Goal: Task Accomplishment & Management: Complete application form

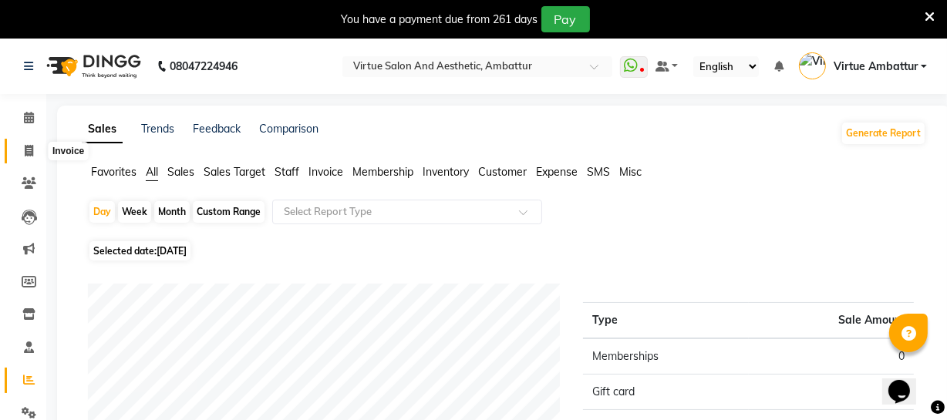
drag, startPoint x: 0, startPoint y: 0, endPoint x: 28, endPoint y: 147, distance: 149.9
click at [28, 147] on icon at bounding box center [29, 151] width 8 height 12
select select "service"
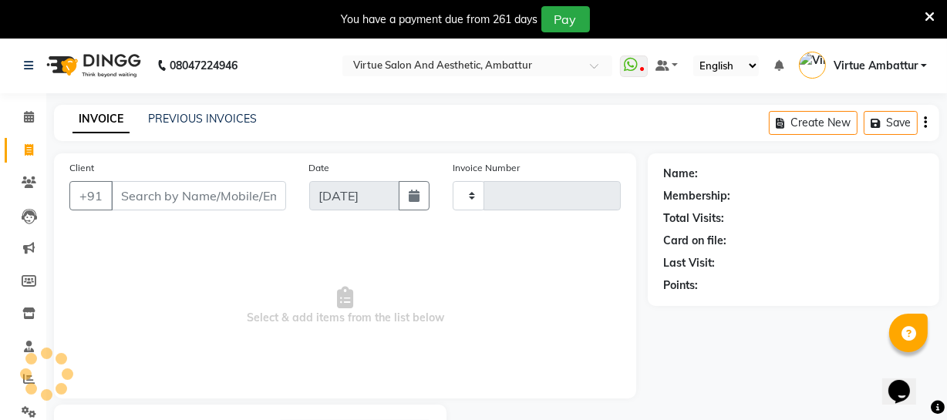
type input "3173"
select select "5237"
click at [161, 116] on link "PREVIOUS INVOICES" at bounding box center [202, 120] width 109 height 14
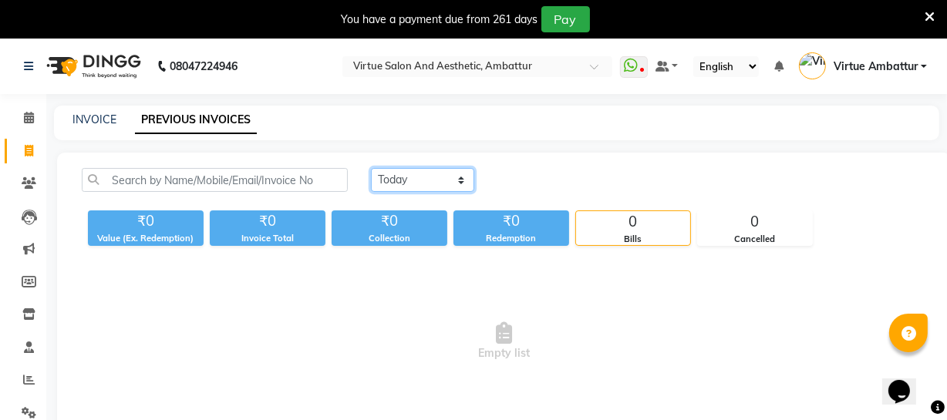
click at [407, 183] on select "Today Yesterday Custom Range" at bounding box center [422, 180] width 103 height 24
select select "yesterday"
click at [371, 168] on select "Today Yesterday Custom Range" at bounding box center [422, 180] width 103 height 24
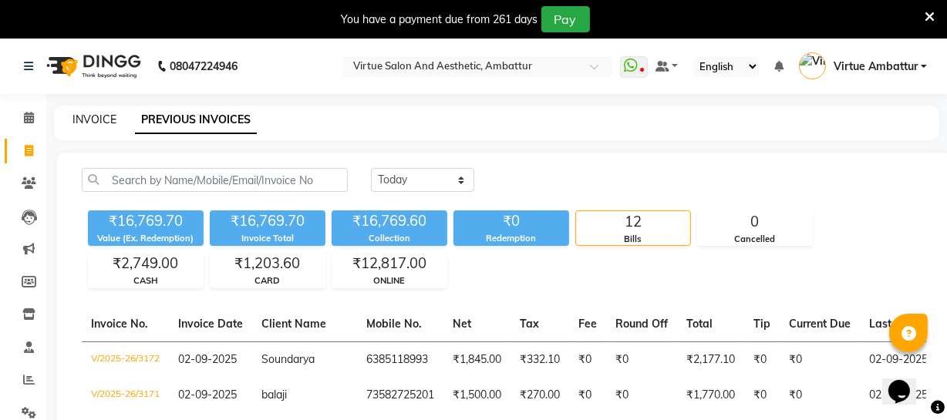
click at [81, 121] on link "INVOICE" at bounding box center [94, 120] width 44 height 14
select select "service"
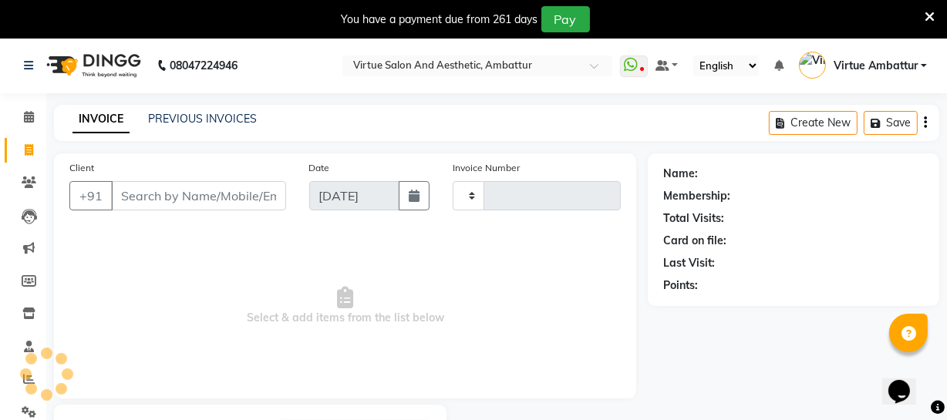
type input "3173"
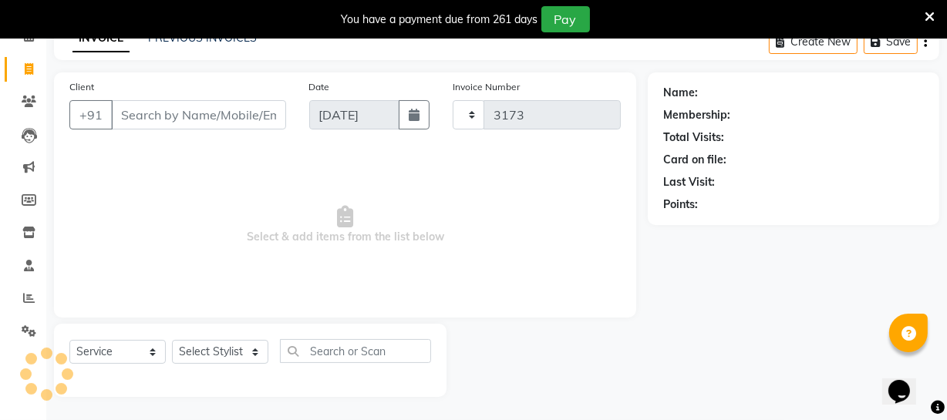
select select "5237"
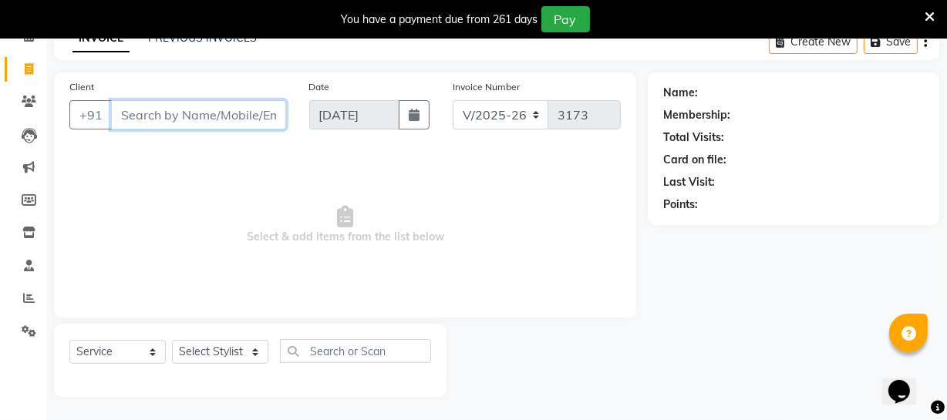
click at [139, 119] on input "Client" at bounding box center [198, 114] width 175 height 29
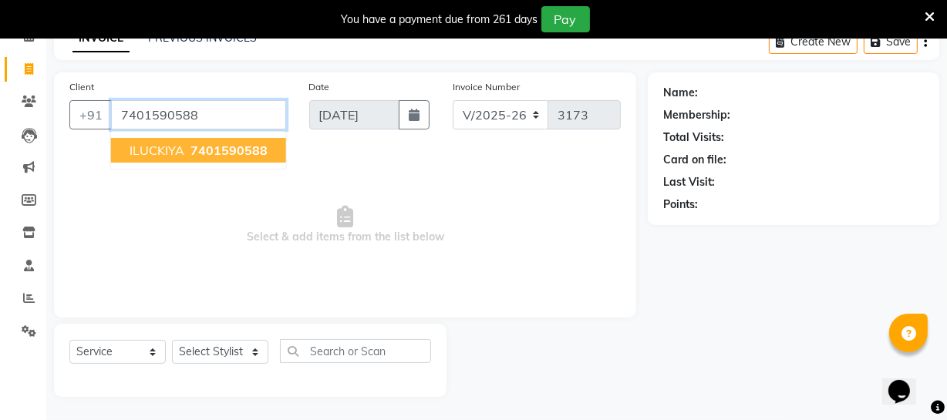
type input "7401590588"
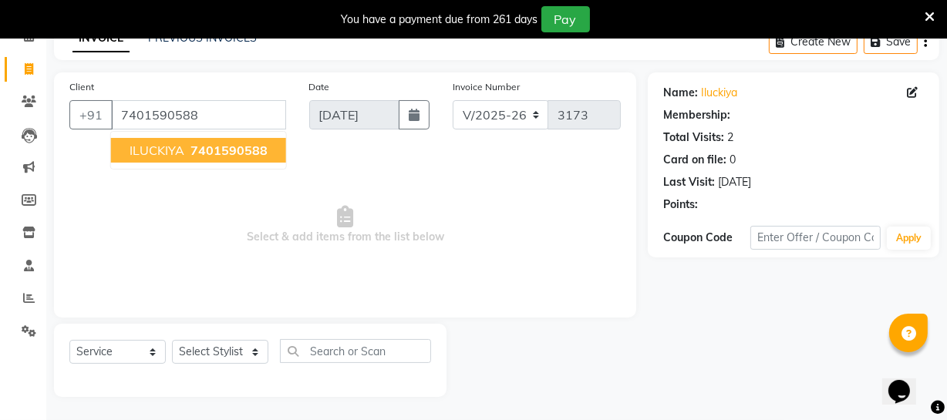
click at [171, 147] on span "ILUCKIYA" at bounding box center [157, 150] width 55 height 15
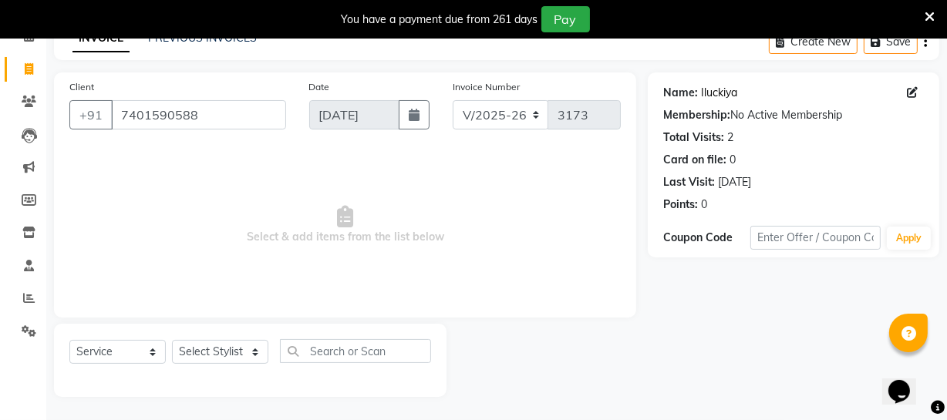
click at [733, 90] on link "Iluckiya" at bounding box center [719, 93] width 36 height 16
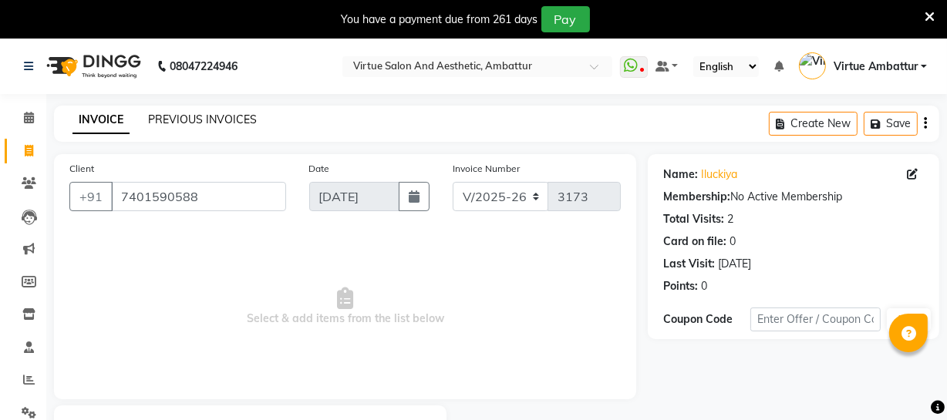
drag, startPoint x: 196, startPoint y: 125, endPoint x: 552, endPoint y: 80, distance: 359.1
click at [195, 126] on link "PREVIOUS INVOICES" at bounding box center [202, 120] width 109 height 14
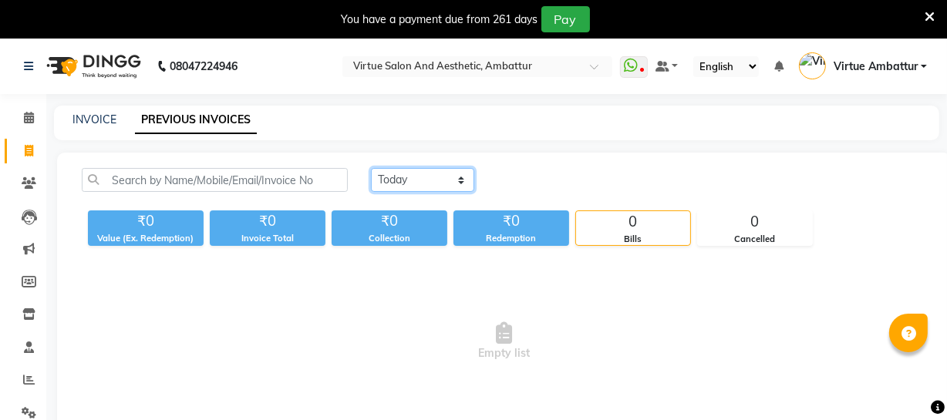
click at [415, 183] on select "Today Yesterday Custom Range" at bounding box center [422, 180] width 103 height 24
select select "yesterday"
click at [371, 168] on select "Today Yesterday Custom Range" at bounding box center [422, 180] width 103 height 24
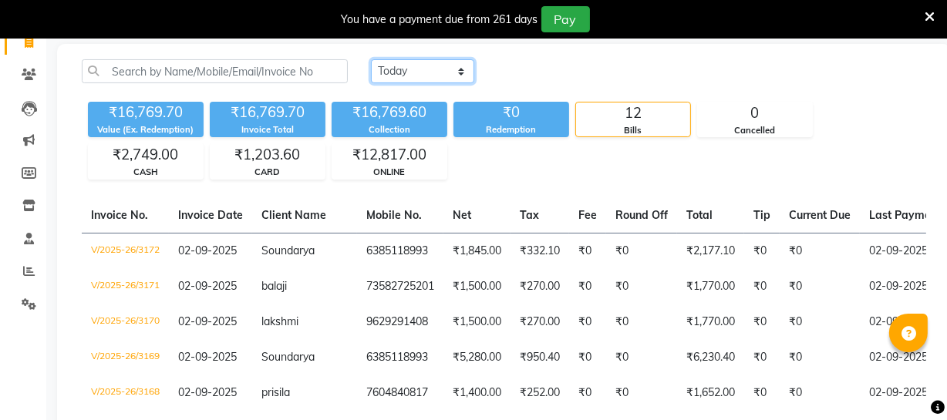
scroll to position [140, 0]
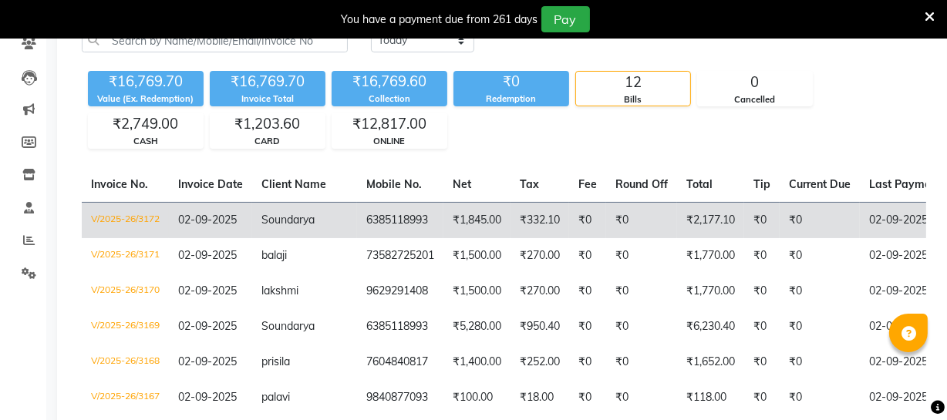
click at [528, 217] on td "₹332.10" at bounding box center [540, 220] width 59 height 36
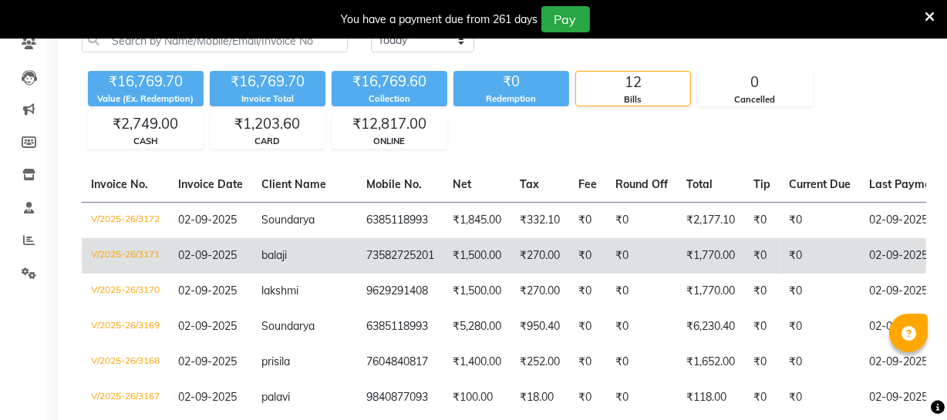
click at [462, 262] on td "₹1,500.00" at bounding box center [476, 255] width 67 height 35
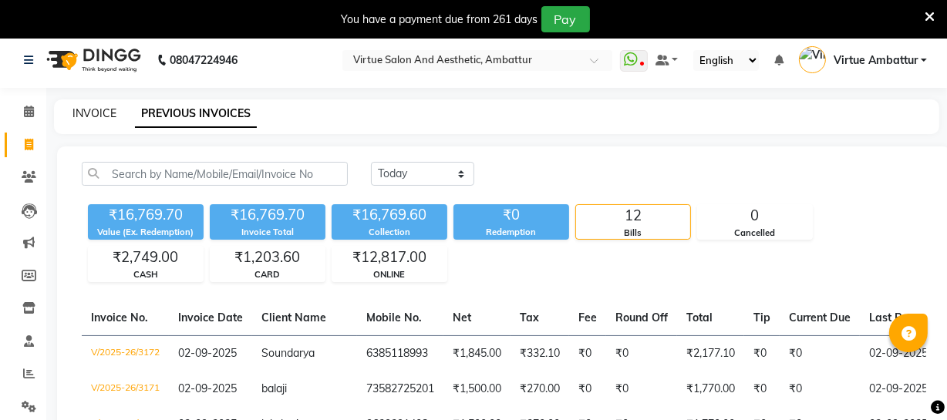
scroll to position [0, 0]
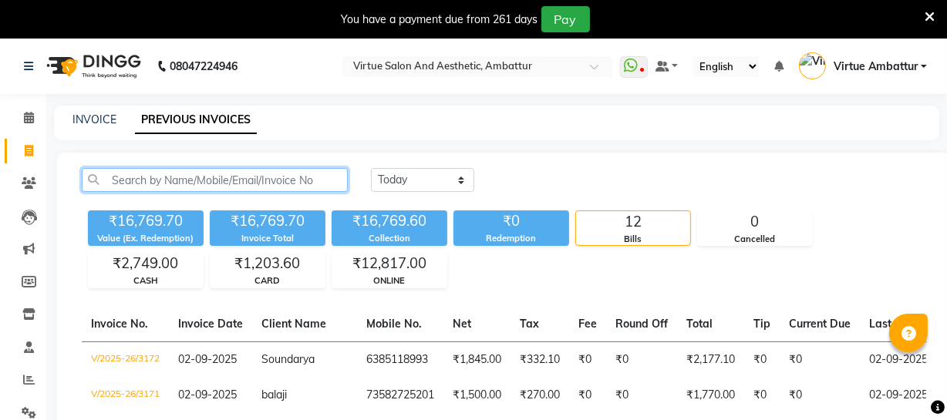
click at [200, 175] on input "text" at bounding box center [215, 180] width 266 height 24
click at [86, 118] on link "INVOICE" at bounding box center [94, 120] width 44 height 14
select select "service"
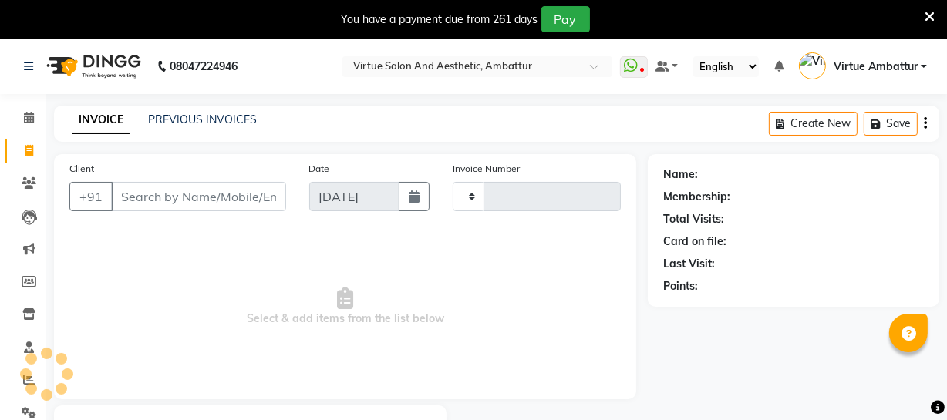
scroll to position [83, 0]
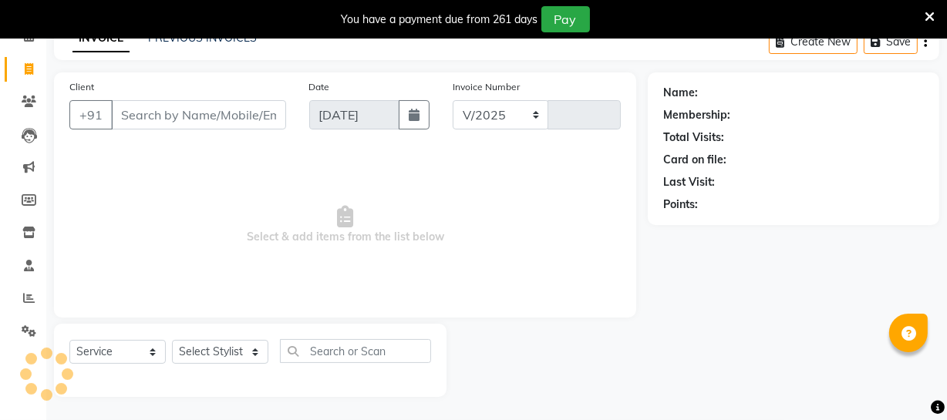
select select "5237"
type input "3173"
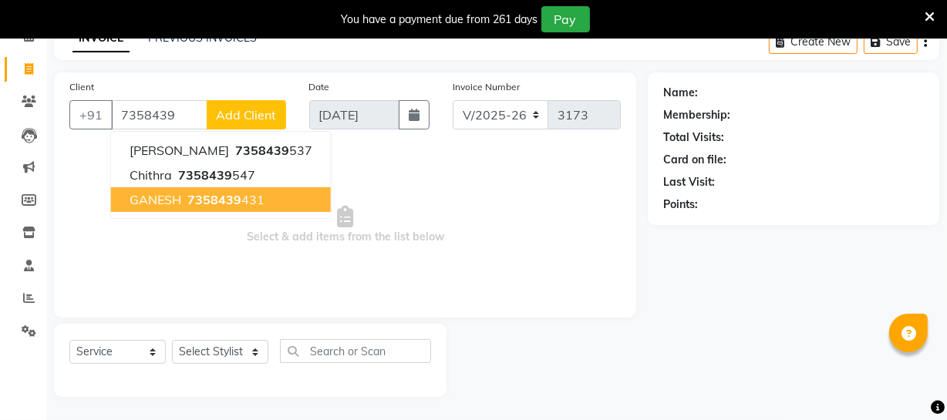
click at [234, 197] on span "7358439" at bounding box center [214, 199] width 54 height 15
type input "7358439431"
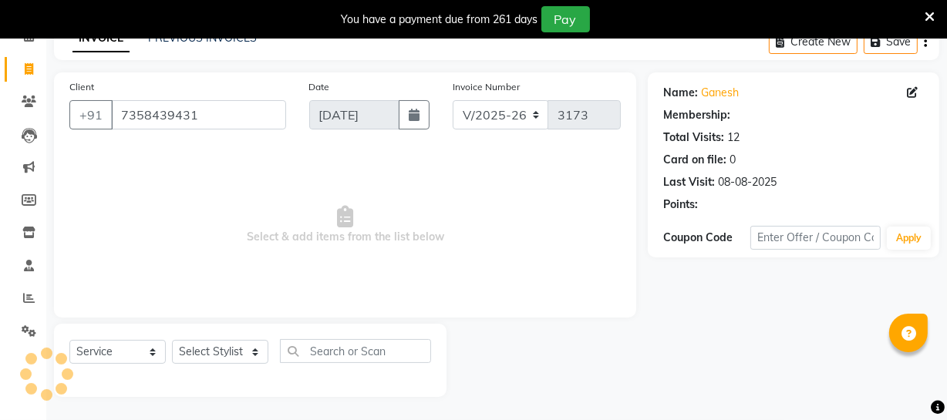
select select "1: Object"
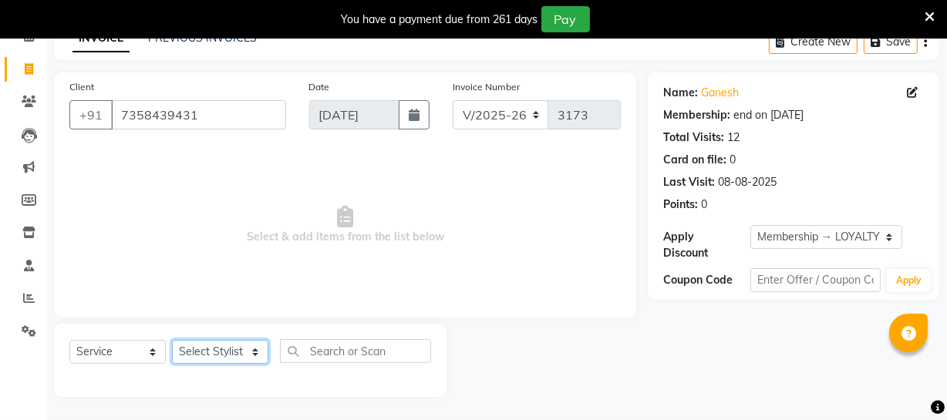
click at [231, 358] on select "Select Stylist Archana Bhagi Deepika Devi Dilip Divya Dolly Dr Prakash Faizan G…" at bounding box center [220, 352] width 96 height 24
select select "48223"
click at [172, 340] on select "Select Stylist Archana Bhagi Deepika Devi Dilip Divya Dolly Dr Prakash Faizan G…" at bounding box center [220, 352] width 96 height 24
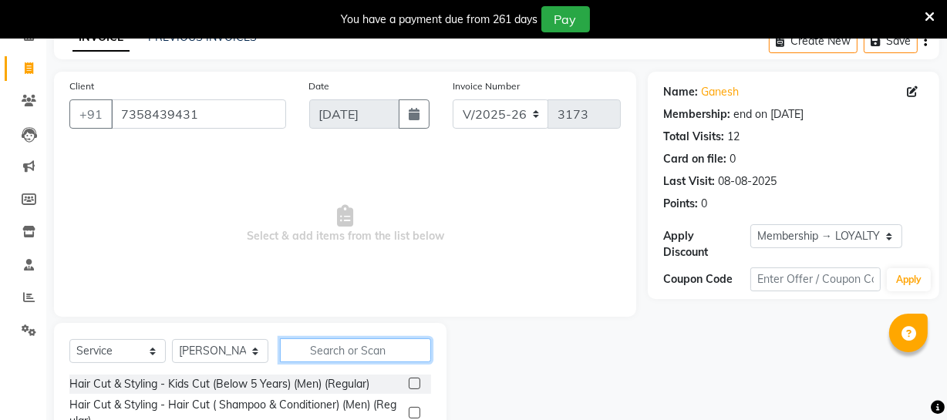
click at [323, 342] on input "text" at bounding box center [355, 351] width 151 height 24
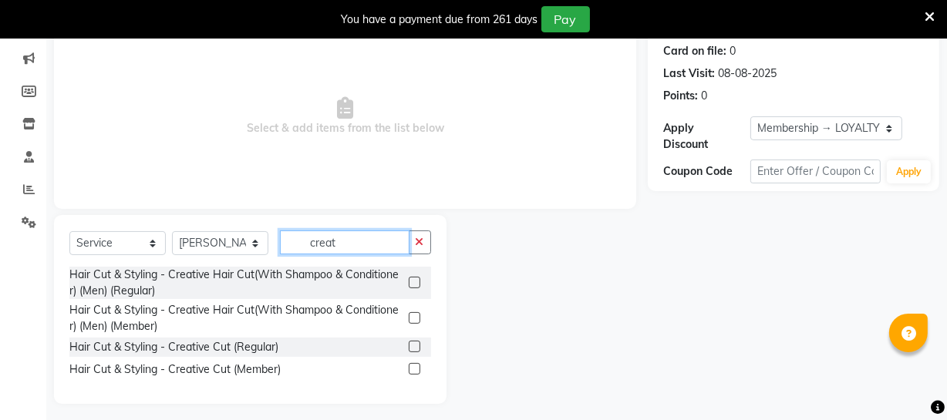
scroll to position [198, 0]
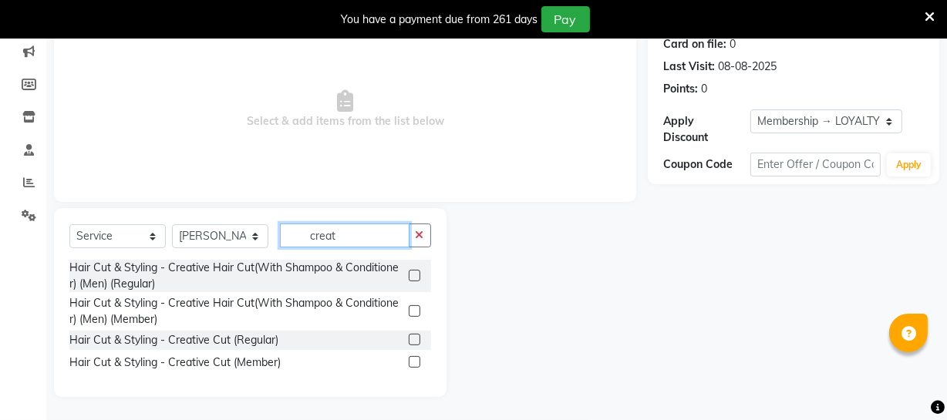
type input "creat"
click at [410, 339] on label at bounding box center [415, 340] width 12 height 12
click at [410, 339] on input "checkbox" at bounding box center [414, 340] width 10 height 10
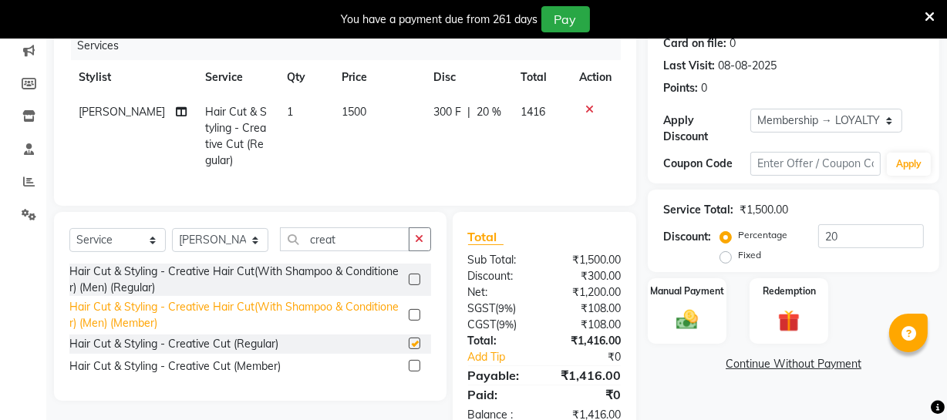
checkbox input "false"
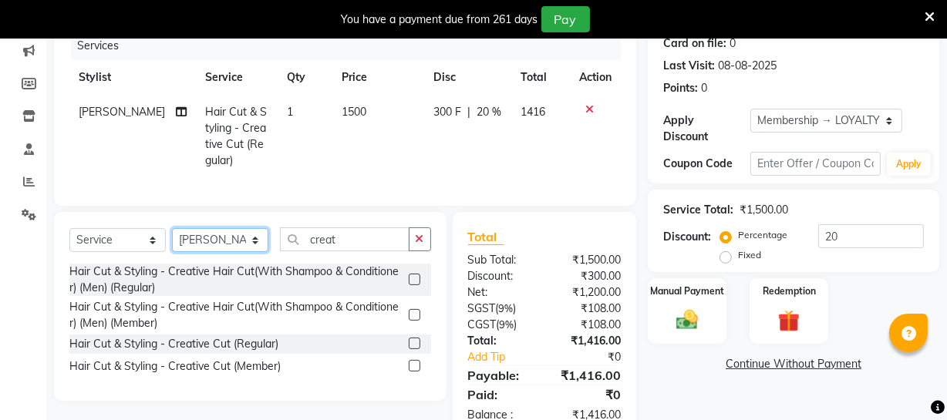
click at [248, 248] on select "Select Stylist Archana Bhagi Deepika Devi Dilip Divya Dolly Dr Prakash Faizan G…" at bounding box center [220, 240] width 96 height 24
select select "83851"
click at [172, 239] on select "Select Stylist Archana Bhagi Deepika Devi Dilip Divya Dolly Dr Prakash Faizan G…" at bounding box center [220, 240] width 96 height 24
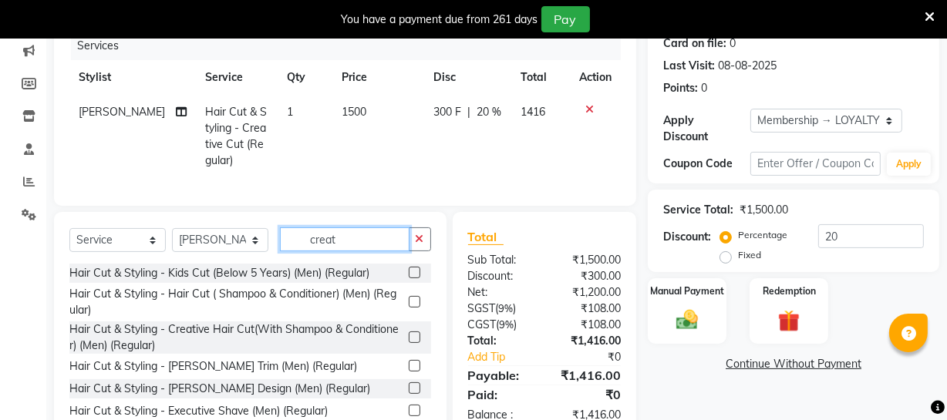
click at [345, 250] on input "creat" at bounding box center [345, 240] width 130 height 24
click at [409, 372] on label at bounding box center [415, 366] width 12 height 12
click at [409, 372] on input "checkbox" at bounding box center [414, 367] width 10 height 10
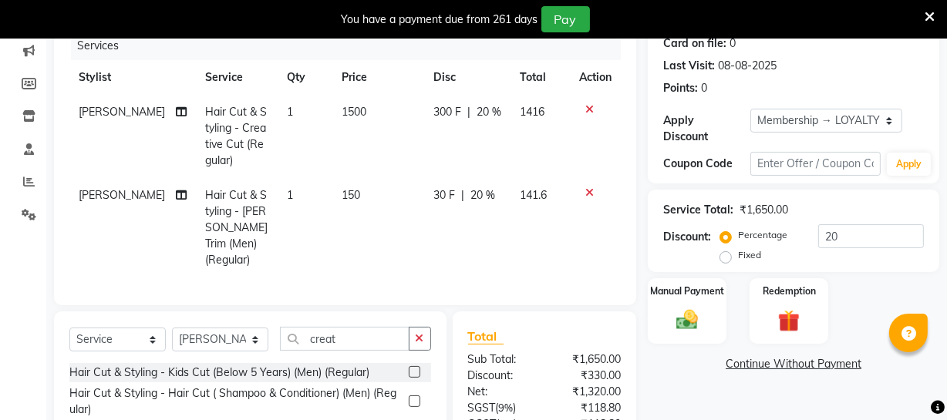
checkbox input "false"
click at [342, 197] on span "150" at bounding box center [351, 195] width 19 height 14
select select "83851"
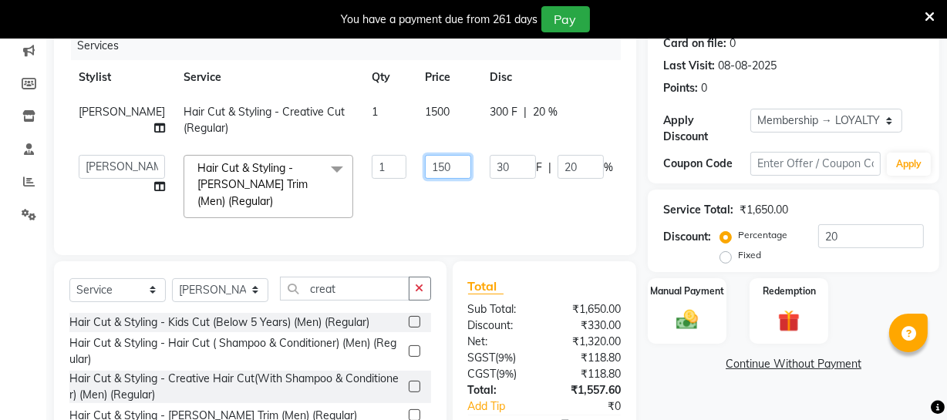
drag, startPoint x: 385, startPoint y: 172, endPoint x: 396, endPoint y: 169, distance: 11.2
click at [425, 169] on input "150" at bounding box center [448, 167] width 46 height 24
type input "120"
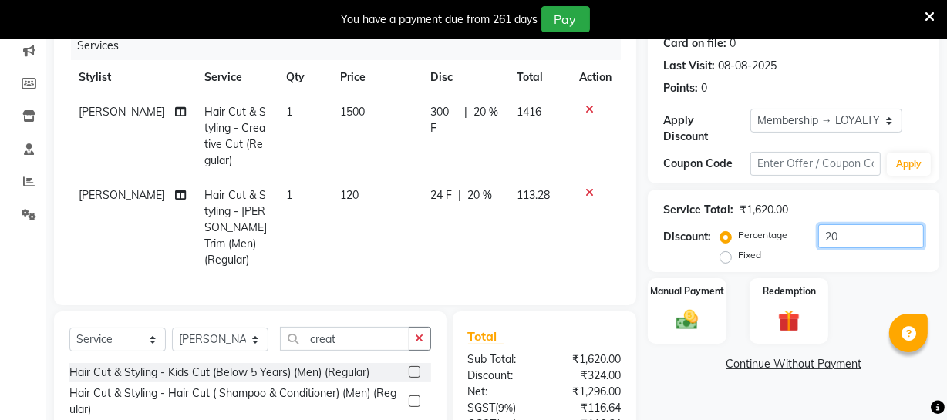
drag, startPoint x: 844, startPoint y: 235, endPoint x: 787, endPoint y: 239, distance: 57.2
click at [787, 239] on div "Percentage Fixed 20" at bounding box center [823, 245] width 201 height 42
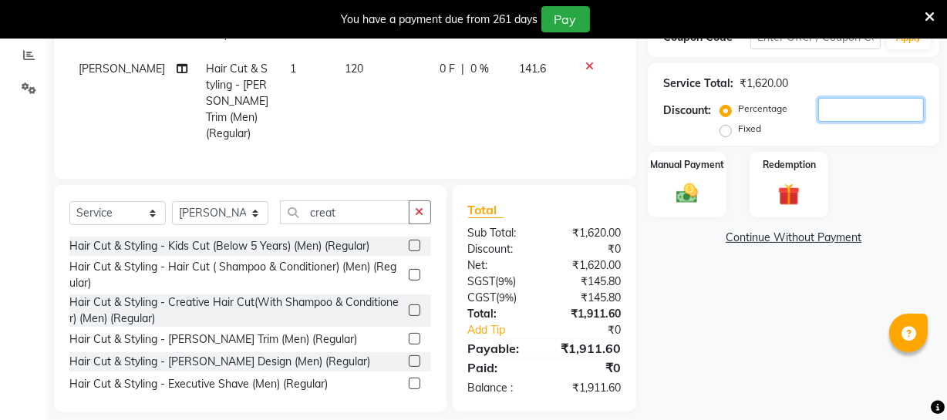
scroll to position [335, 0]
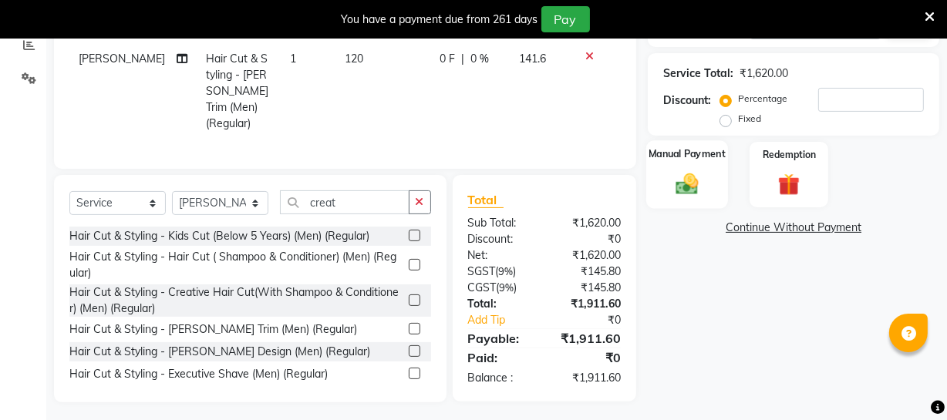
click at [693, 183] on img at bounding box center [687, 183] width 37 height 26
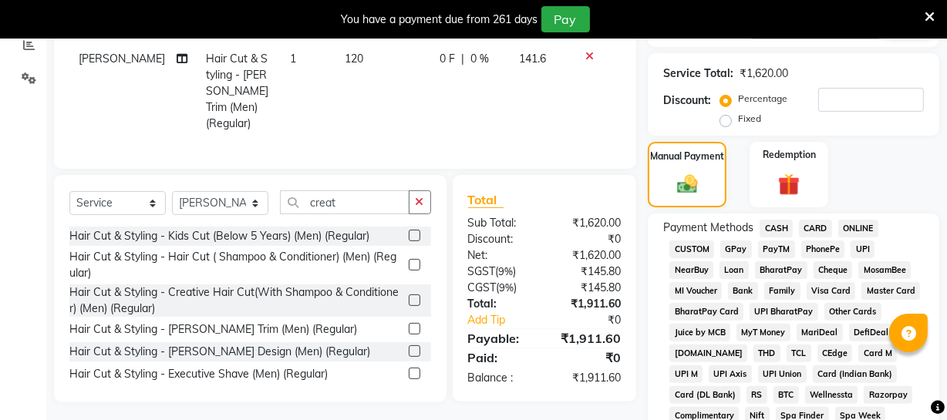
click at [779, 230] on span "CASH" at bounding box center [776, 229] width 33 height 18
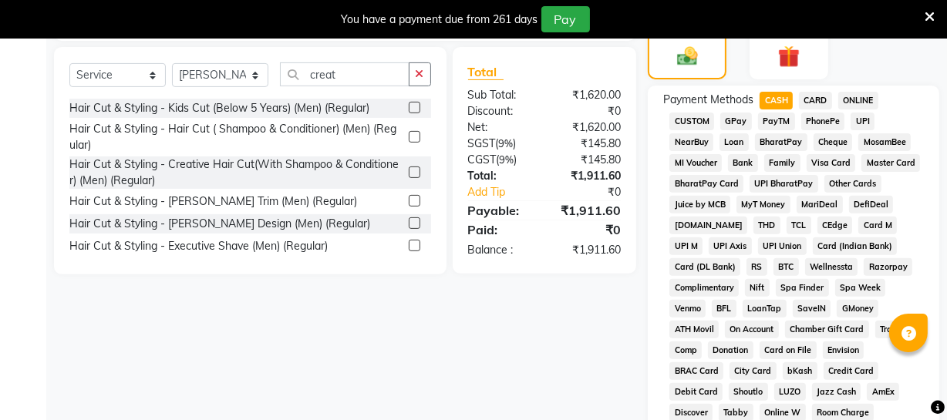
scroll to position [825, 0]
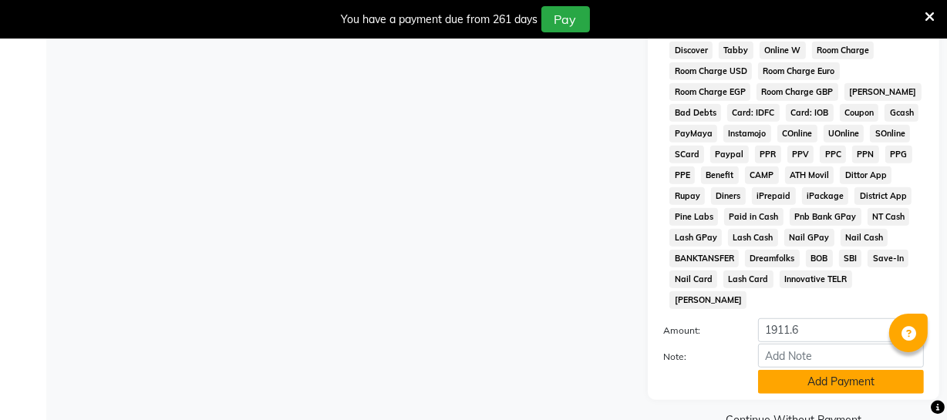
click at [806, 370] on button "Add Payment" at bounding box center [841, 382] width 166 height 24
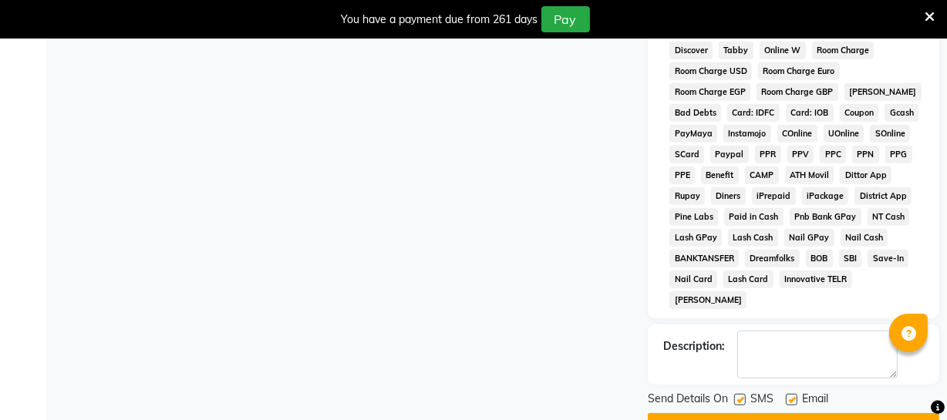
click at [784, 413] on button "Checkout" at bounding box center [794, 425] width 292 height 24
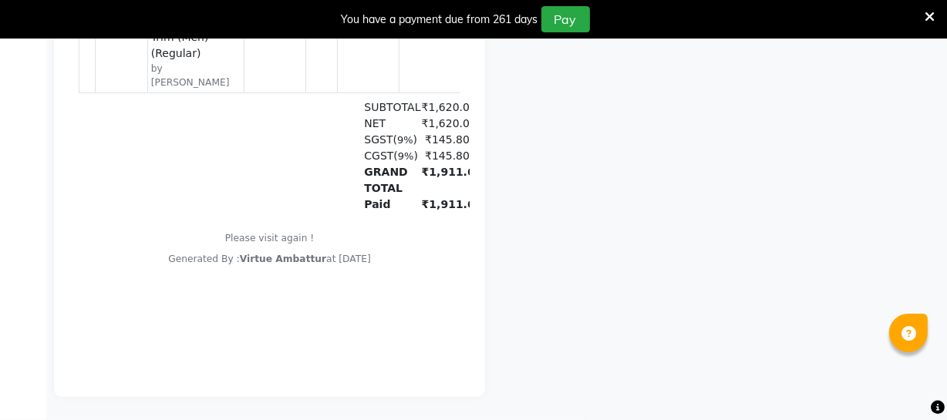
scroll to position [485, 0]
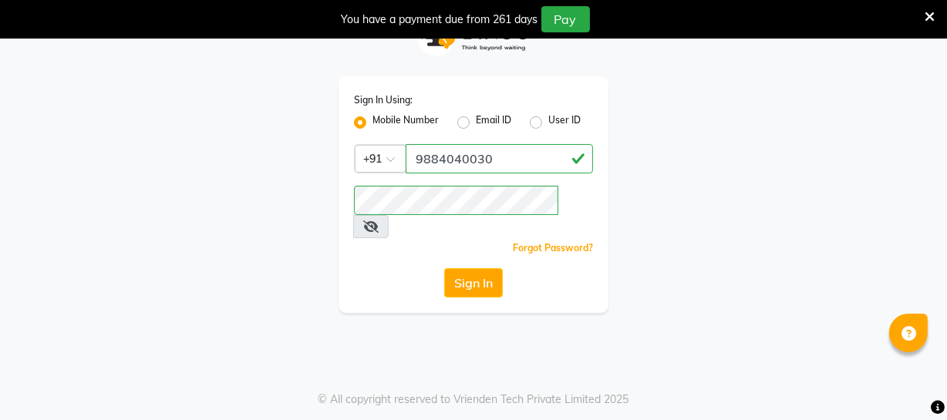
drag, startPoint x: 463, startPoint y: 262, endPoint x: 450, endPoint y: 231, distance: 34.2
click at [463, 268] on button "Sign In" at bounding box center [473, 282] width 59 height 29
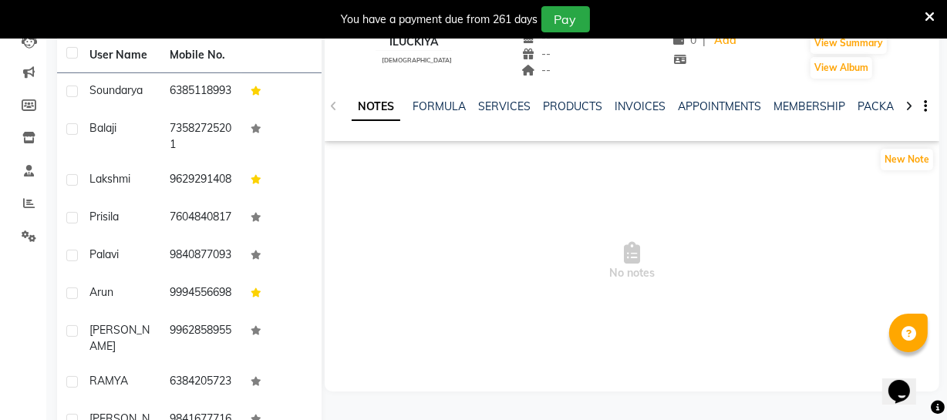
scroll to position [108, 0]
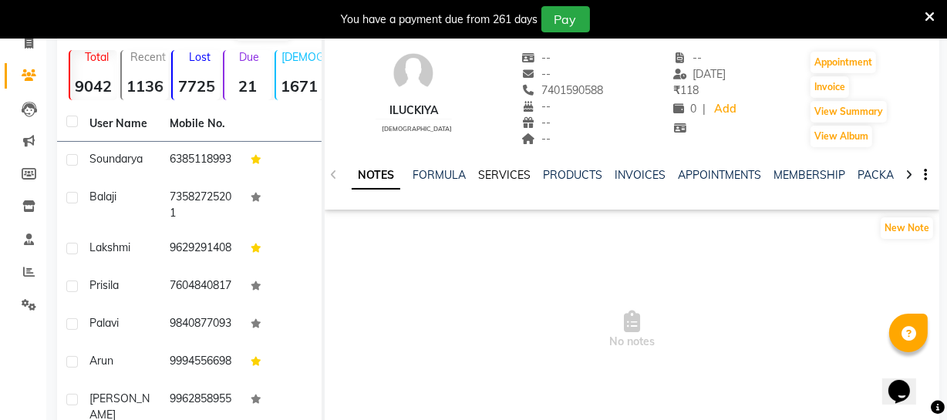
click at [494, 175] on link "SERVICES" at bounding box center [504, 175] width 52 height 14
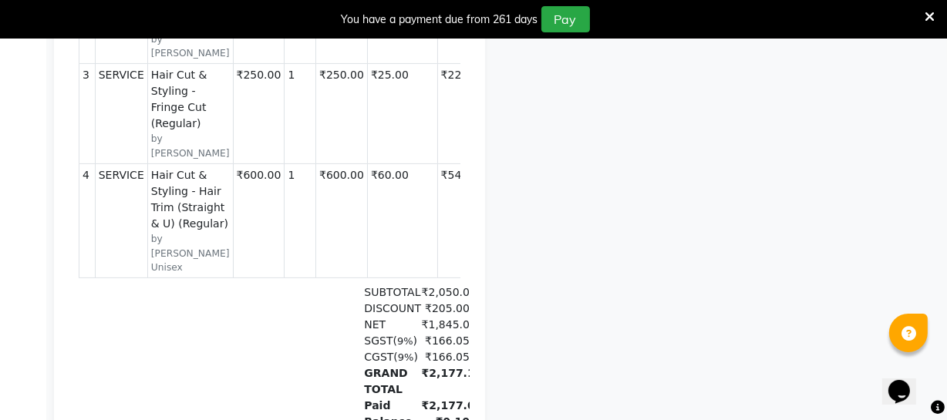
scroll to position [561, 0]
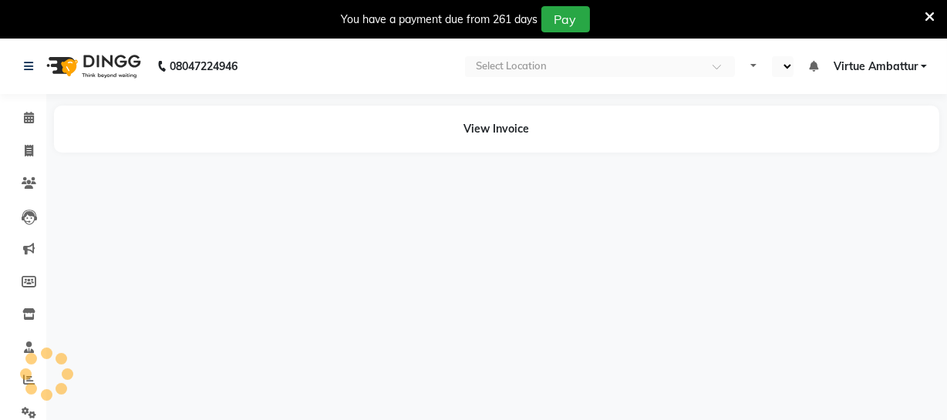
select select "en"
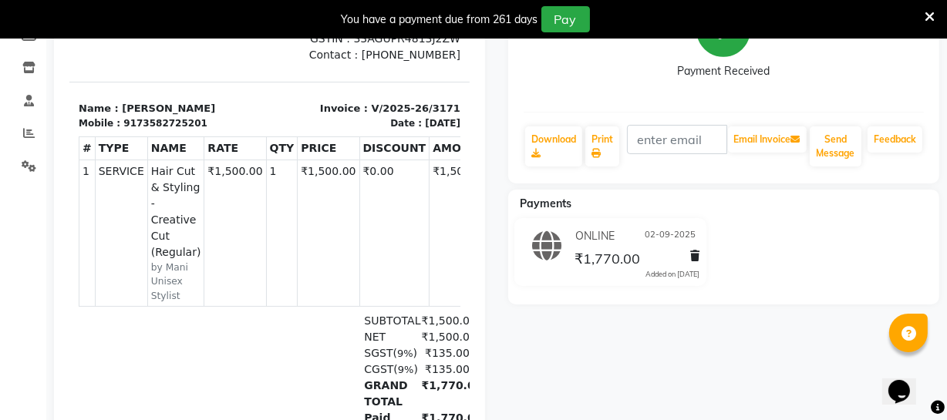
scroll to position [280, 0]
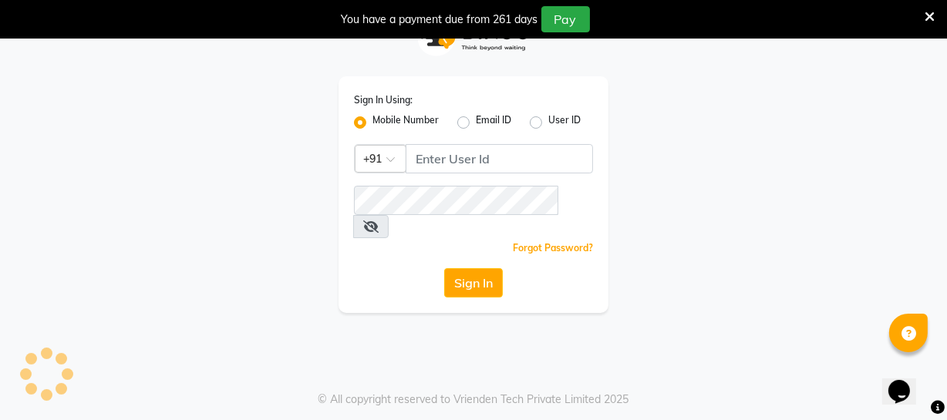
scroll to position [39, 0]
